Goal: Find specific page/section: Find specific page/section

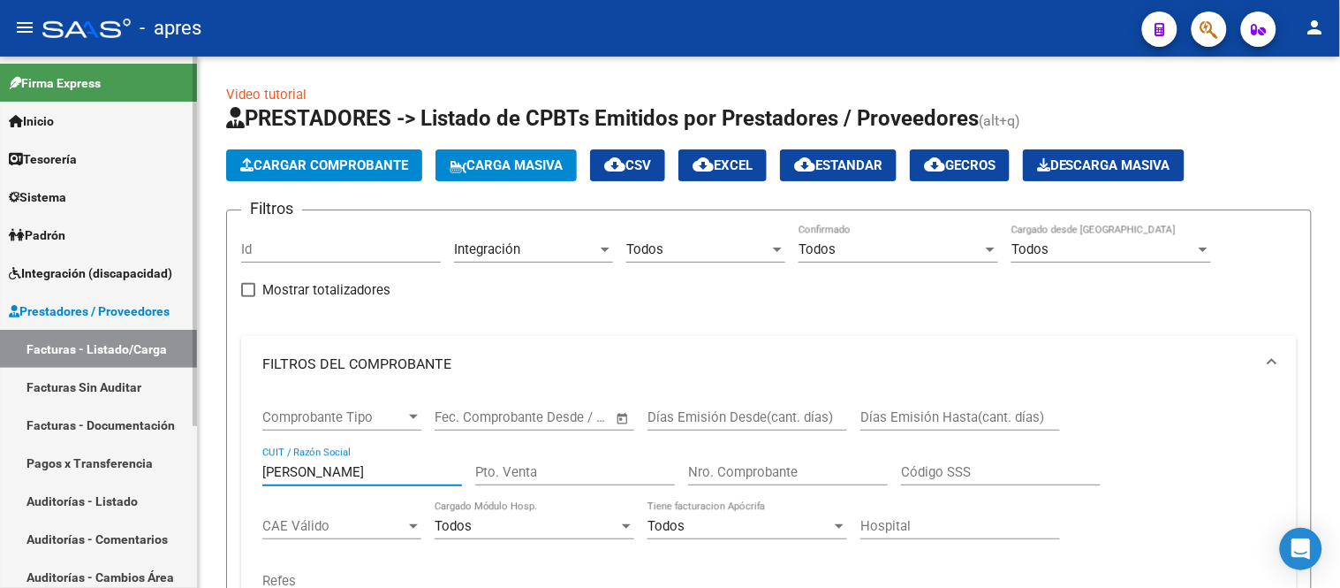
scroll to position [237, 0]
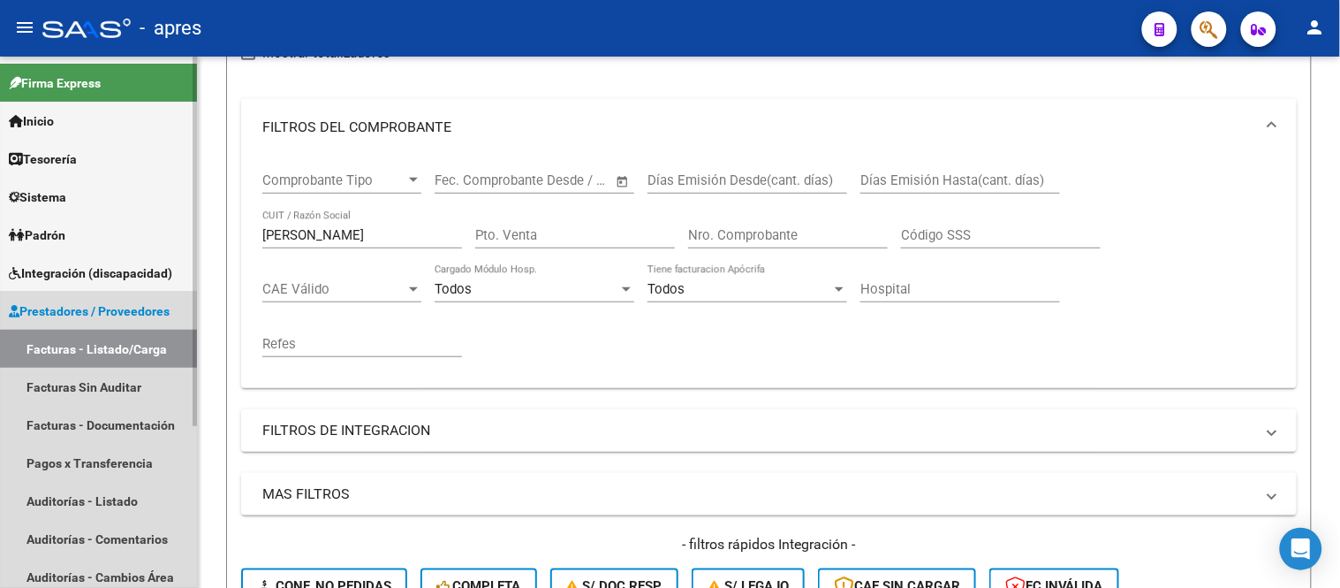
click at [118, 351] on link "Facturas - Listado/Carga" at bounding box center [98, 349] width 197 height 38
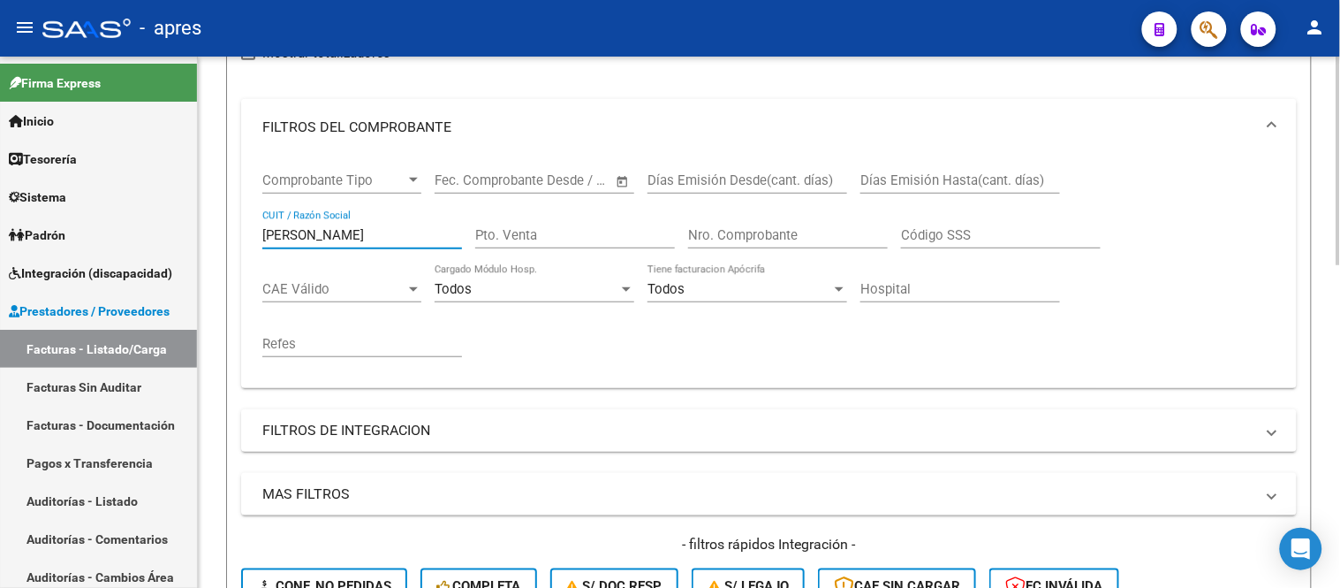
drag, startPoint x: 332, startPoint y: 231, endPoint x: 286, endPoint y: 231, distance: 46.0
click at [286, 231] on input "[PERSON_NAME]" at bounding box center [362, 235] width 200 height 16
type input "g"
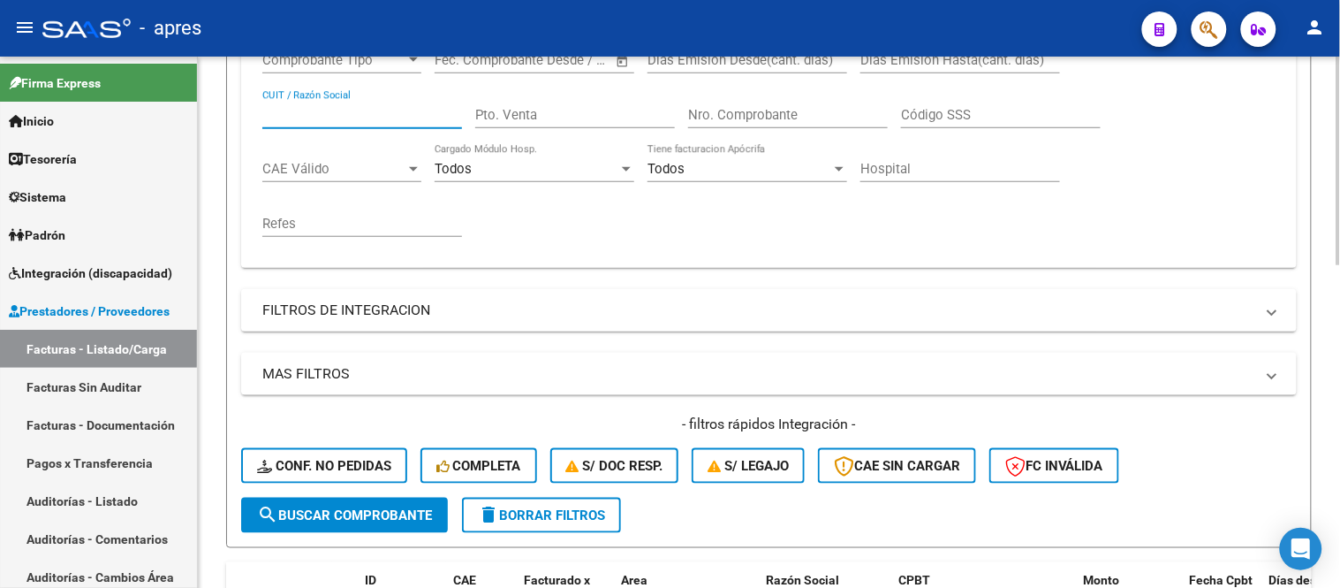
scroll to position [588, 0]
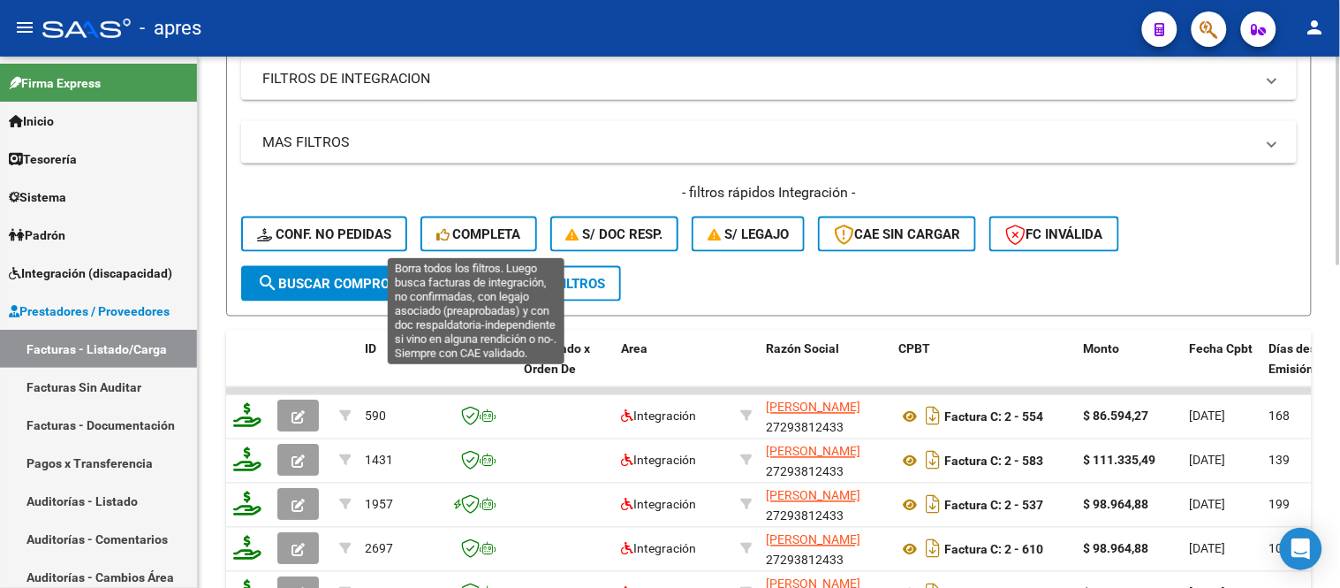
click at [466, 235] on span "Completa" at bounding box center [478, 234] width 85 height 16
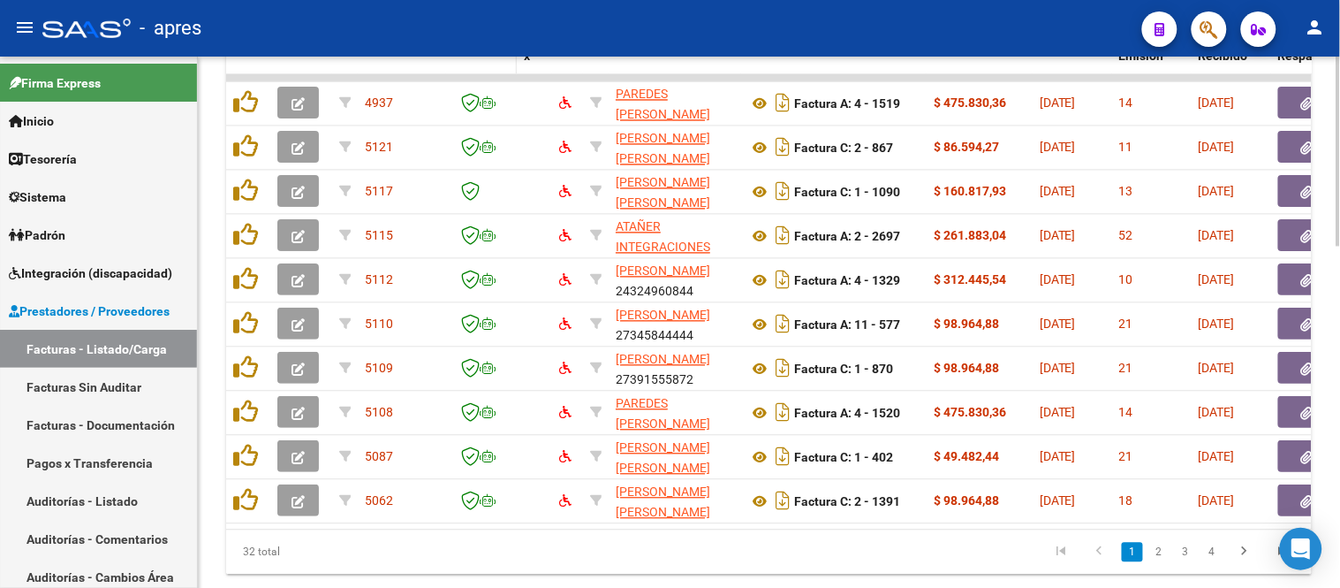
scroll to position [957, 0]
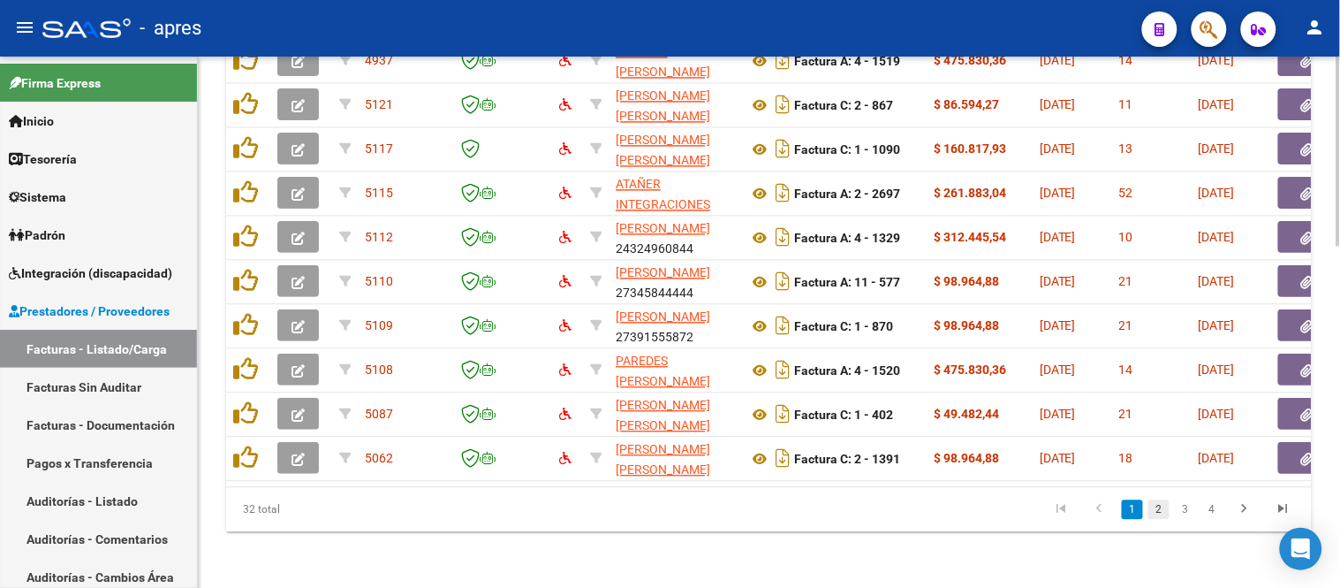
click at [1164, 507] on link "2" at bounding box center [1159, 508] width 21 height 19
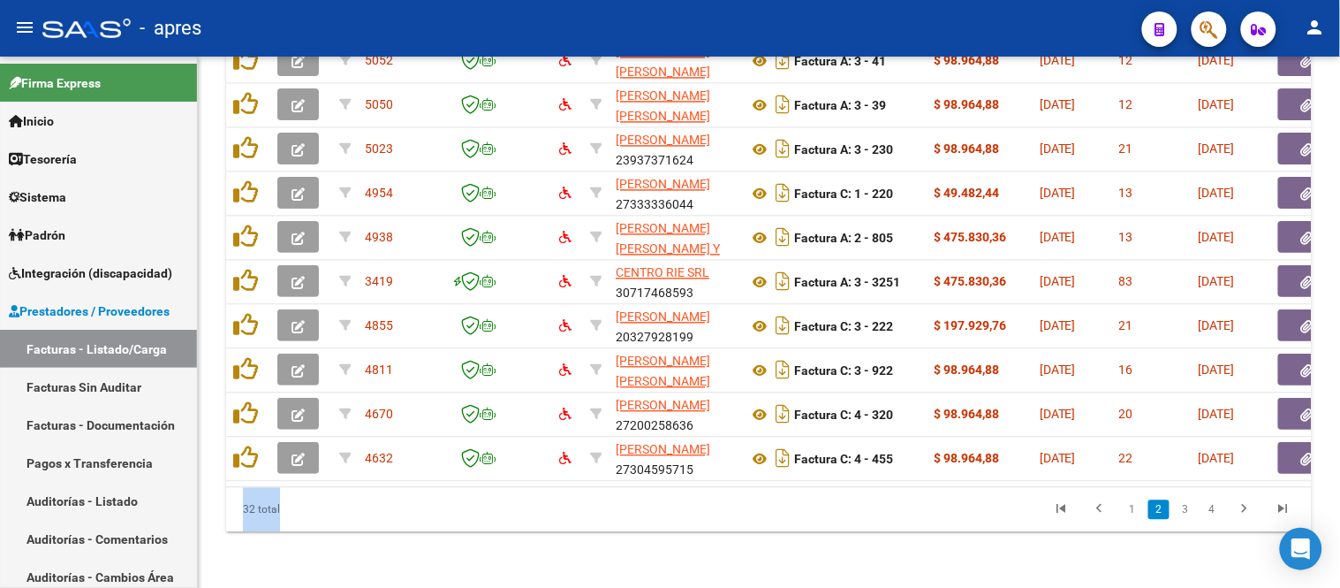
drag, startPoint x: 507, startPoint y: 470, endPoint x: 580, endPoint y: 499, distance: 78.9
click at [580, 499] on div "ID CAE Fc. x Razón Social CPBT Monto Fecha Cpbt Días desde Emisión Fecha Recibi…" at bounding box center [769, 252] width 1086 height 557
drag, startPoint x: 680, startPoint y: 499, endPoint x: 625, endPoint y: 472, distance: 62.0
click at [677, 498] on datatable-pager "1 2 3 4" at bounding box center [876, 509] width 854 height 30
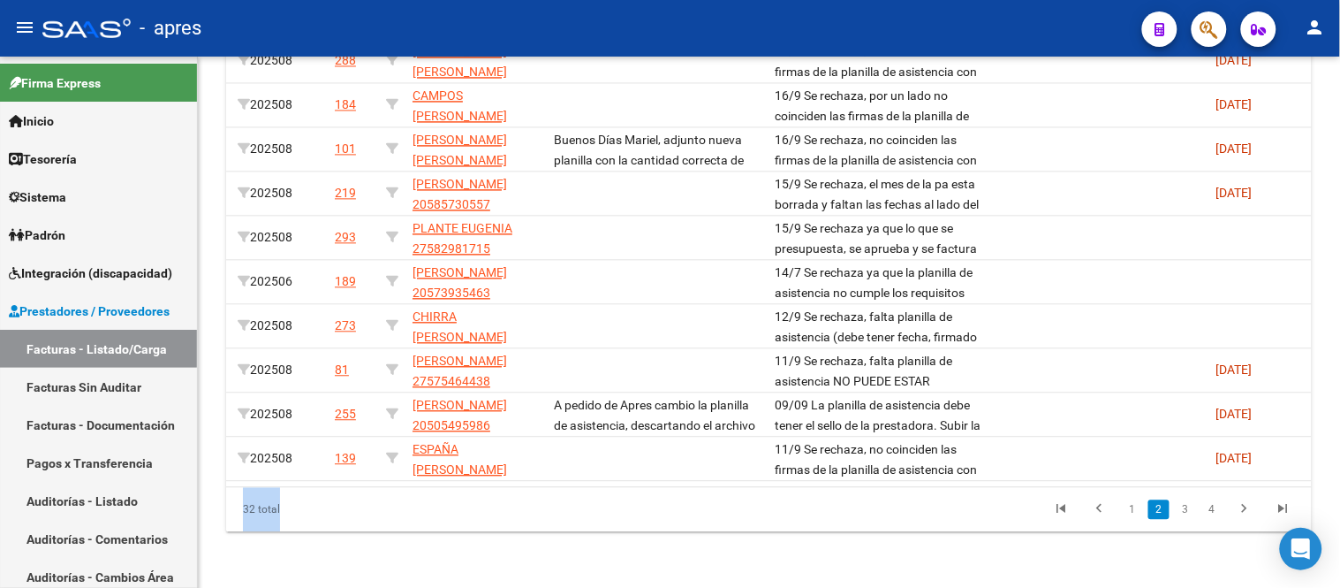
scroll to position [0, 0]
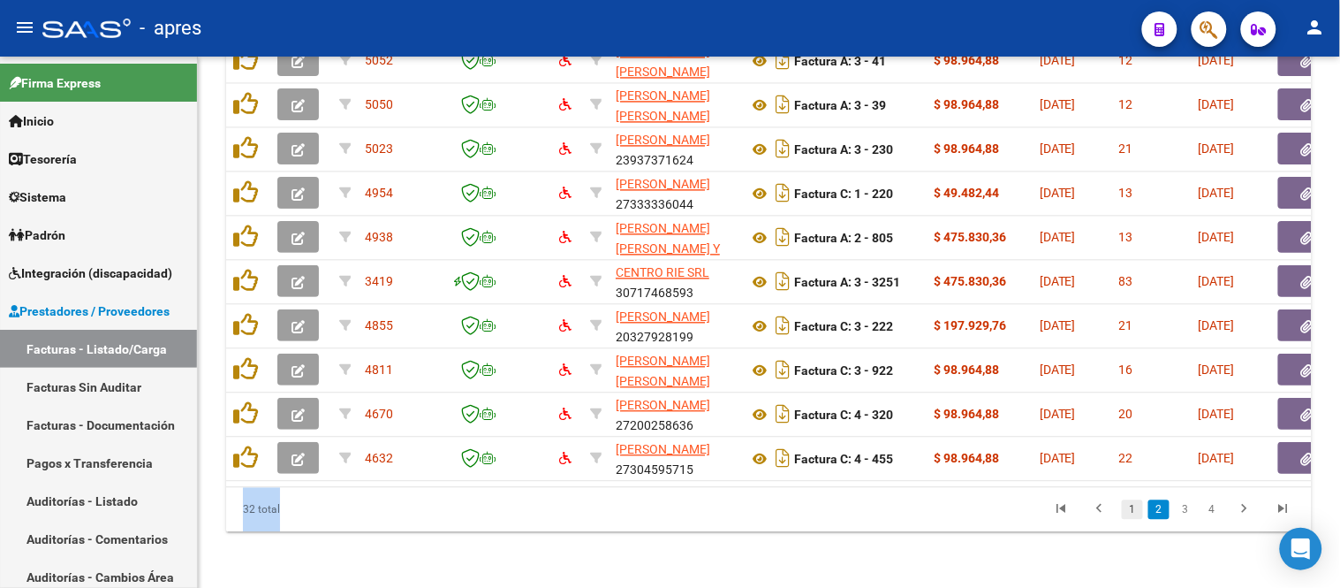
click at [1134, 499] on link "1" at bounding box center [1132, 508] width 21 height 19
